Goal: Find specific page/section: Locate item on page

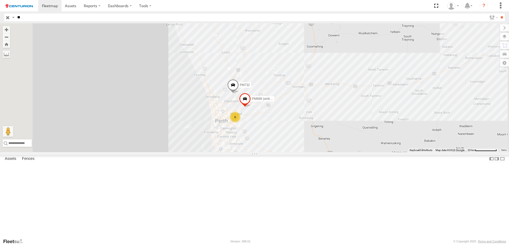
drag, startPoint x: 322, startPoint y: 102, endPoint x: 319, endPoint y: 253, distance: 151.1
click at [319, 243] on html at bounding box center [254, 122] width 509 height 244
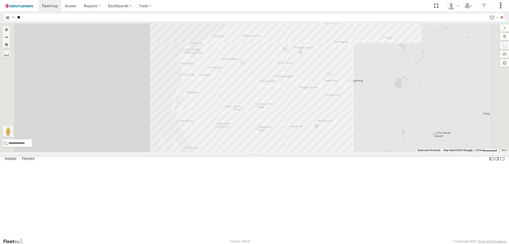
drag, startPoint x: 327, startPoint y: 89, endPoint x: 323, endPoint y: 215, distance: 126.8
click at [316, 152] on div "PM810 8 PM728" at bounding box center [254, 87] width 509 height 129
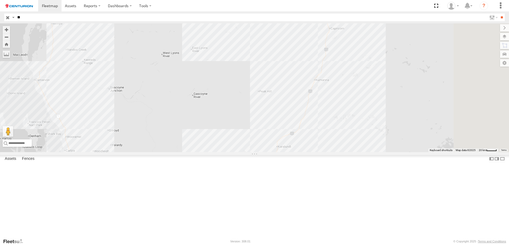
drag, startPoint x: 393, startPoint y: 209, endPoint x: 339, endPoint y: 109, distance: 112.9
click at [339, 109] on div "PM810 PM728 PM734 PM815" at bounding box center [254, 87] width 509 height 129
click at [382, 147] on div "PM810 PM728 PM734 PM815" at bounding box center [254, 87] width 509 height 129
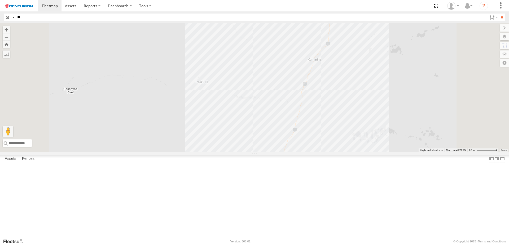
click at [382, 148] on div "PM810 PM728 PM734 PM815" at bounding box center [254, 87] width 509 height 129
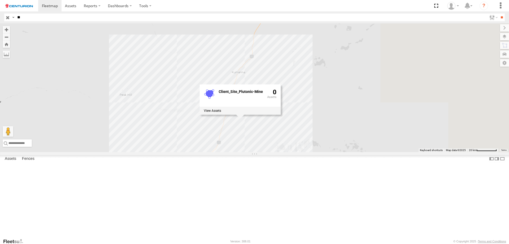
drag, startPoint x: 448, startPoint y: 92, endPoint x: 366, endPoint y: 105, distance: 83.0
click at [366, 105] on div "PM810 PM728 PM734 PM815 Client_Site_Plutonic-Mine 0" at bounding box center [254, 87] width 509 height 129
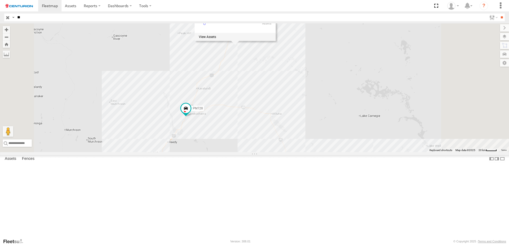
drag, startPoint x: 368, startPoint y: 186, endPoint x: 359, endPoint y: 128, distance: 58.5
click at [359, 128] on div "PM810 PM728 PM734 PM815 Client_Site_Plutonic-Mine 0" at bounding box center [254, 87] width 509 height 129
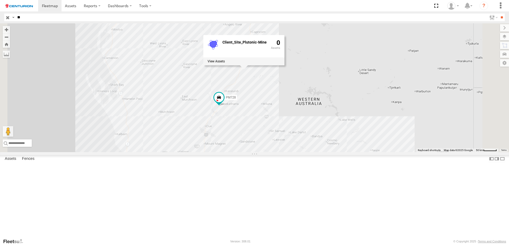
click at [0, 0] on div "Linehaul" at bounding box center [0, 0] width 0 height 0
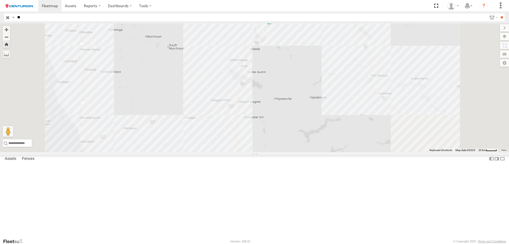
drag, startPoint x: 335, startPoint y: 175, endPoint x: 325, endPoint y: 73, distance: 101.7
click at [325, 73] on div "PM728 Client_Site_Plutonic-Mine 0" at bounding box center [254, 87] width 509 height 129
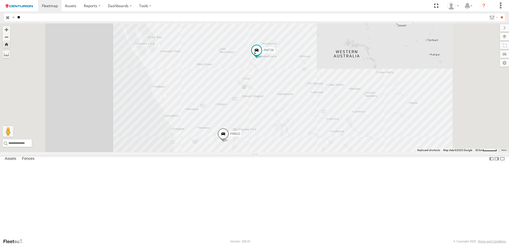
drag, startPoint x: 360, startPoint y: 156, endPoint x: 347, endPoint y: 202, distance: 47.8
click at [347, 152] on div "PM728 PM810 8 Client_Site_Plutonic-Mine 0" at bounding box center [254, 87] width 509 height 129
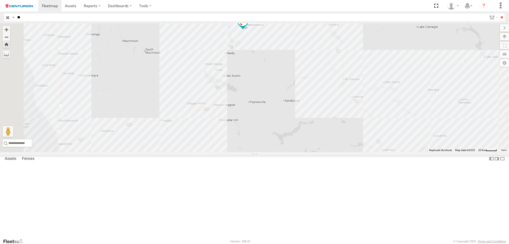
drag, startPoint x: 330, startPoint y: 127, endPoint x: 332, endPoint y: 137, distance: 9.9
click at [332, 137] on div "PM728 PM810 Client_Site_Plutonic-Mine 0" at bounding box center [254, 87] width 509 height 129
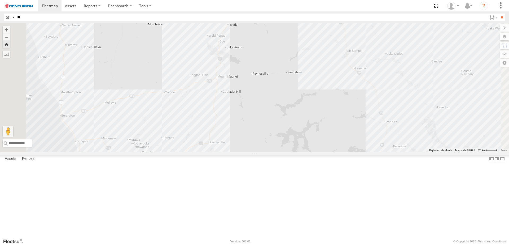
drag, startPoint x: 337, startPoint y: 123, endPoint x: 338, endPoint y: 109, distance: 14.6
click at [338, 109] on div "PM728 PM810 Client_Site_Plutonic-Mine 0" at bounding box center [254, 87] width 509 height 129
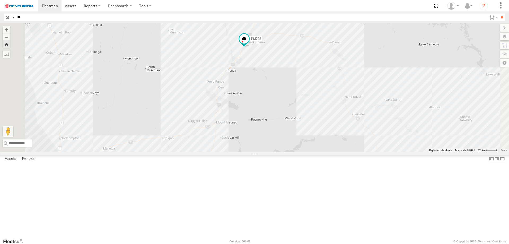
drag, startPoint x: 358, startPoint y: 145, endPoint x: 356, endPoint y: 195, distance: 49.9
click at [356, 152] on div "PM728 PM810 Client_Site_Plutonic-Mine 0" at bounding box center [254, 87] width 509 height 129
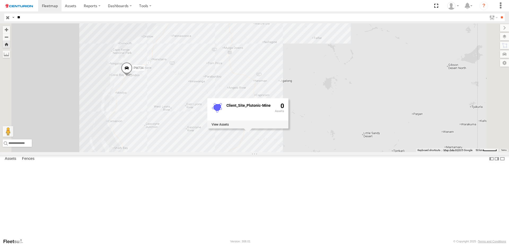
drag, startPoint x: 392, startPoint y: 108, endPoint x: 355, endPoint y: 182, distance: 81.8
click at [355, 152] on div "PM728 PM810 PM734 Client_Site_Plutonic-Mine 0" at bounding box center [254, 87] width 509 height 129
